Goal: Task Accomplishment & Management: Manage account settings

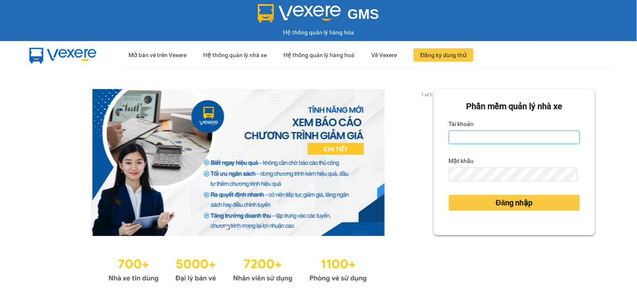
click at [458, 137] on input "Tài khoản" at bounding box center [514, 137] width 131 height 13
type input "dthong.namcuonglimo"
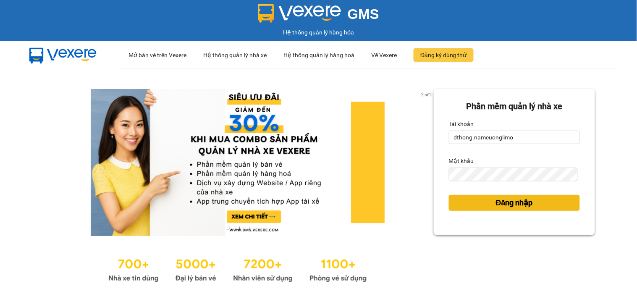
click at [503, 206] on span "Đăng nhập" at bounding box center [514, 203] width 37 height 12
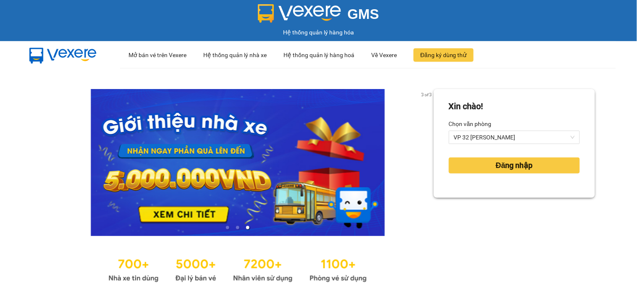
click at [503, 206] on div "Xin chào! Chọn văn phòng VP 32 Mạc Thái Tổ Đăng nhập" at bounding box center [514, 187] width 161 height 196
click at [502, 131] on span "VP 32 [PERSON_NAME]" at bounding box center [514, 137] width 121 height 13
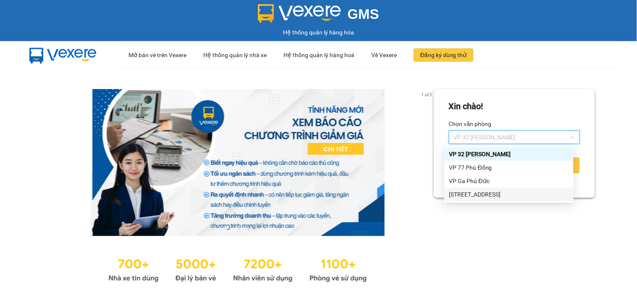
click at [501, 199] on div "[STREET_ADDRESS]" at bounding box center [508, 194] width 129 height 13
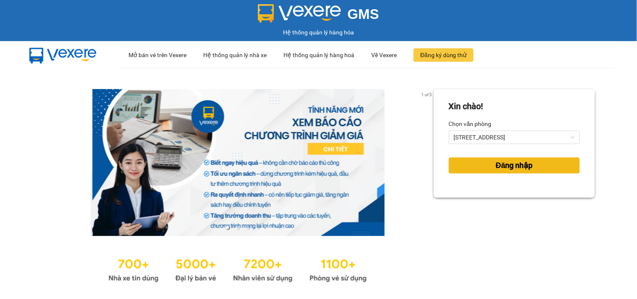
click at [514, 164] on span "Đăng nhập" at bounding box center [514, 166] width 37 height 12
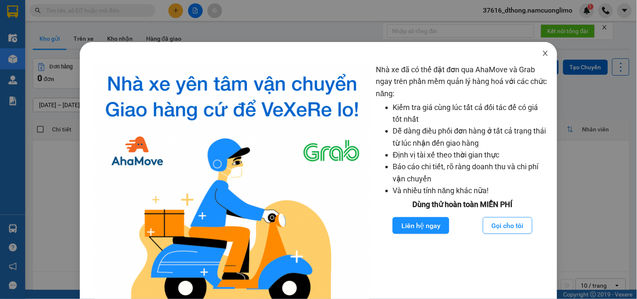
click at [542, 56] on icon "close" at bounding box center [545, 53] width 7 height 7
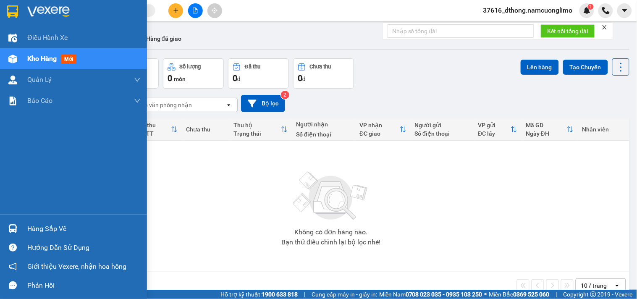
click at [53, 224] on div "Hàng sắp về" at bounding box center [83, 229] width 113 height 13
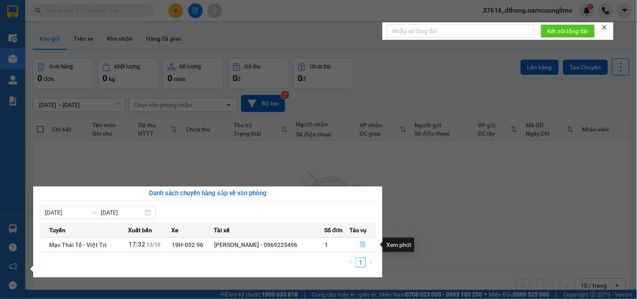
click at [364, 244] on icon "file-done" at bounding box center [362, 245] width 5 height 6
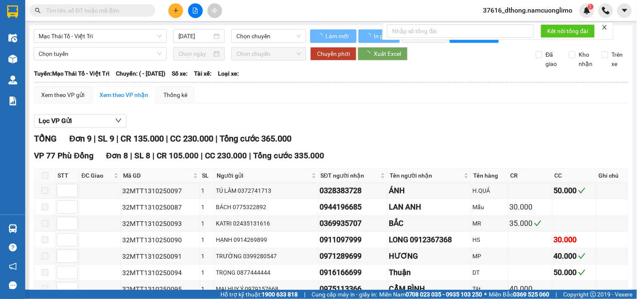
type input "[DATE]"
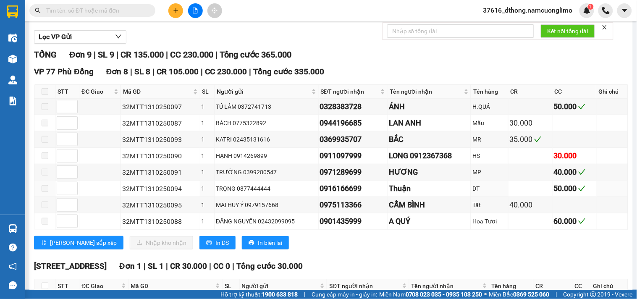
scroll to position [155, 0]
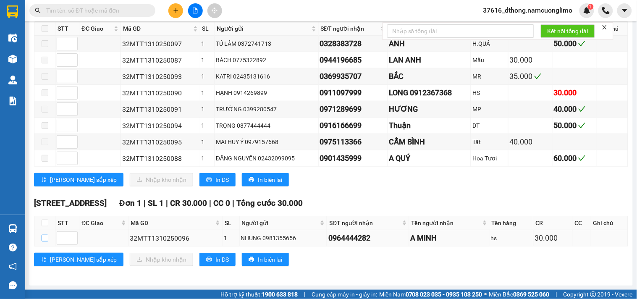
click at [44, 238] on input "checkbox" at bounding box center [45, 238] width 7 height 7
checkbox input "true"
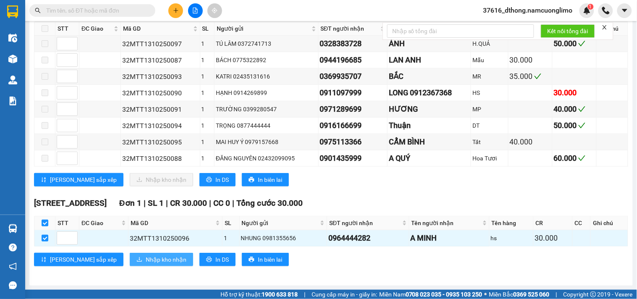
click at [146, 259] on span "Nhập kho nhận" at bounding box center [166, 259] width 41 height 9
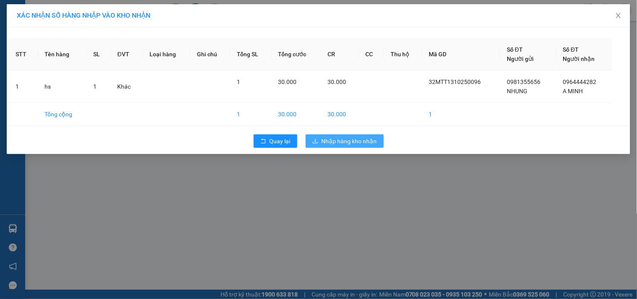
click at [355, 141] on span "Nhập hàng kho nhận" at bounding box center [349, 141] width 55 height 9
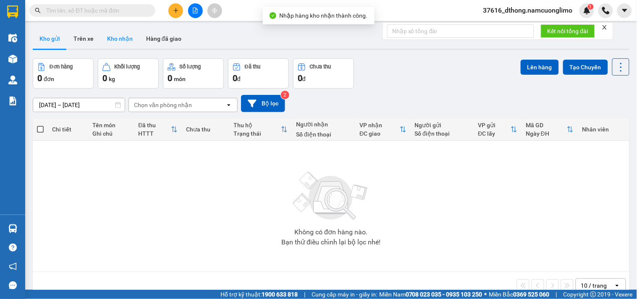
click at [121, 39] on button "Kho nhận" at bounding box center [119, 39] width 39 height 20
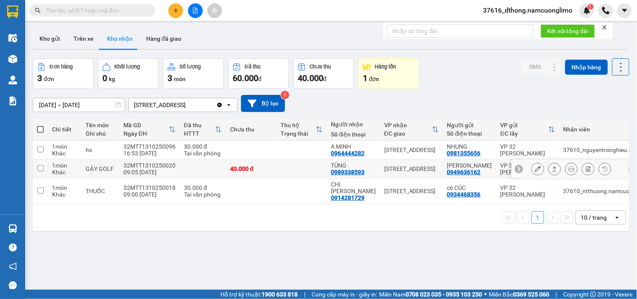
click at [37, 168] on input "checkbox" at bounding box center [40, 168] width 6 height 6
checkbox input "true"
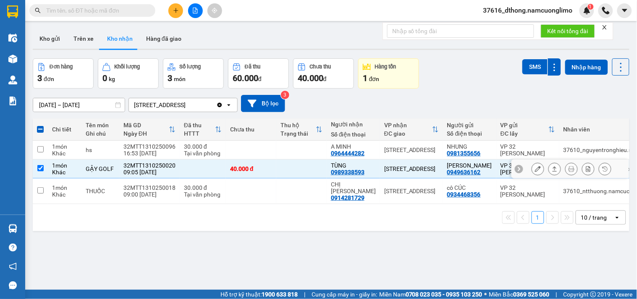
click at [532, 166] on button at bounding box center [538, 169] width 12 height 15
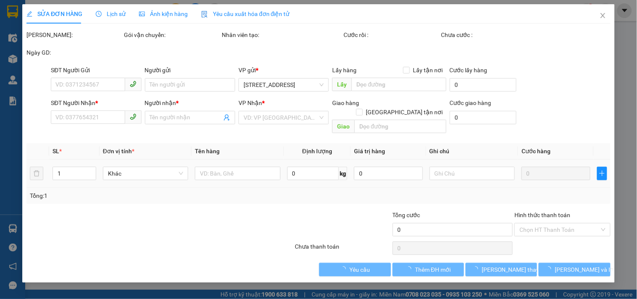
type input "0949636162"
type input "[PERSON_NAME]"
type input "0989338593"
type input "TÙNG"
type input "40.000"
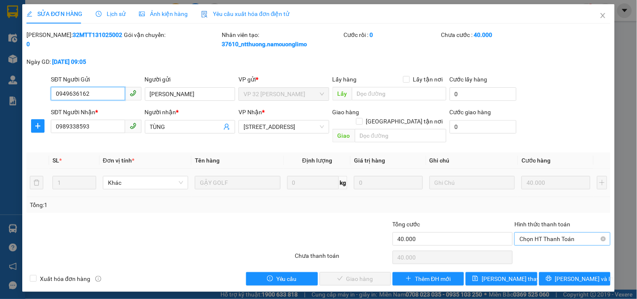
click at [543, 233] on span "Chọn HT Thanh Toán" at bounding box center [563, 239] width 86 height 13
click at [538, 250] on div "Tại văn phòng" at bounding box center [563, 246] width 86 height 9
type input "0"
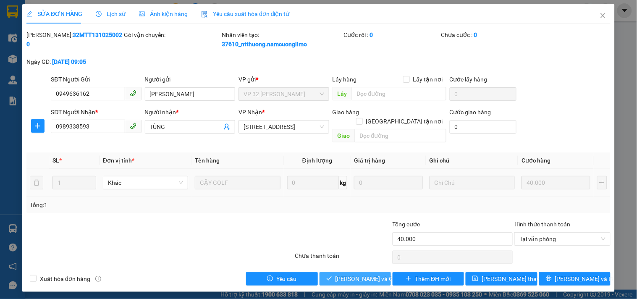
click at [366, 274] on span "[PERSON_NAME] và Giao hàng" at bounding box center [376, 278] width 81 height 9
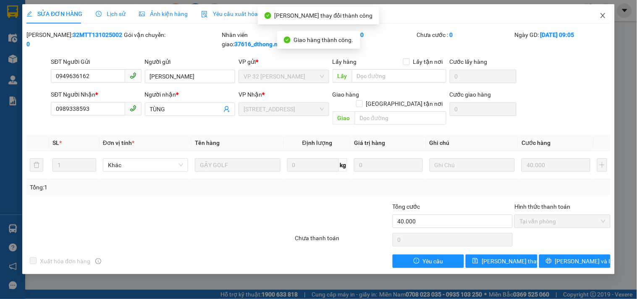
click at [603, 15] on icon "close" at bounding box center [603, 15] width 7 height 7
